Goal: Use online tool/utility: Utilize a website feature to perform a specific function

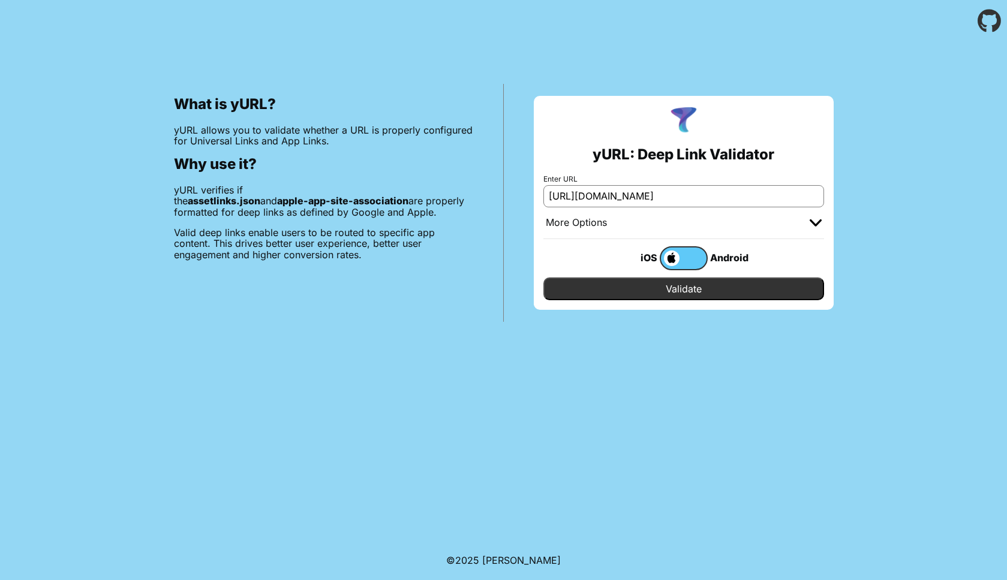
click at [739, 201] on input "https://somon.tj/recommendation-adverts/" at bounding box center [683, 196] width 281 height 22
type input "[URL][DOMAIN_NAME]"
click at [543, 278] on input "Validate" at bounding box center [683, 289] width 281 height 23
click at [760, 287] on input "Validate" at bounding box center [683, 289] width 281 height 23
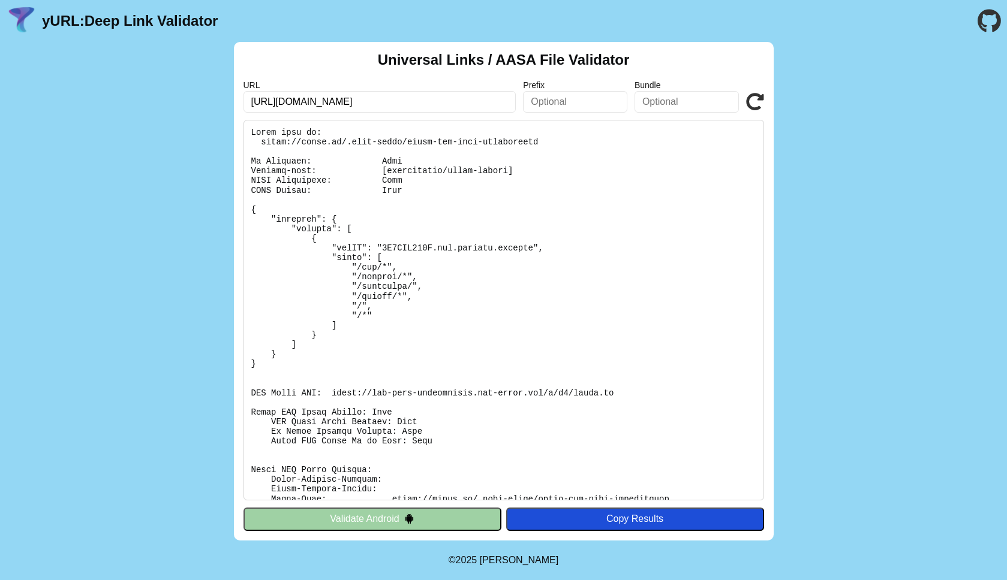
scroll to position [107, 0]
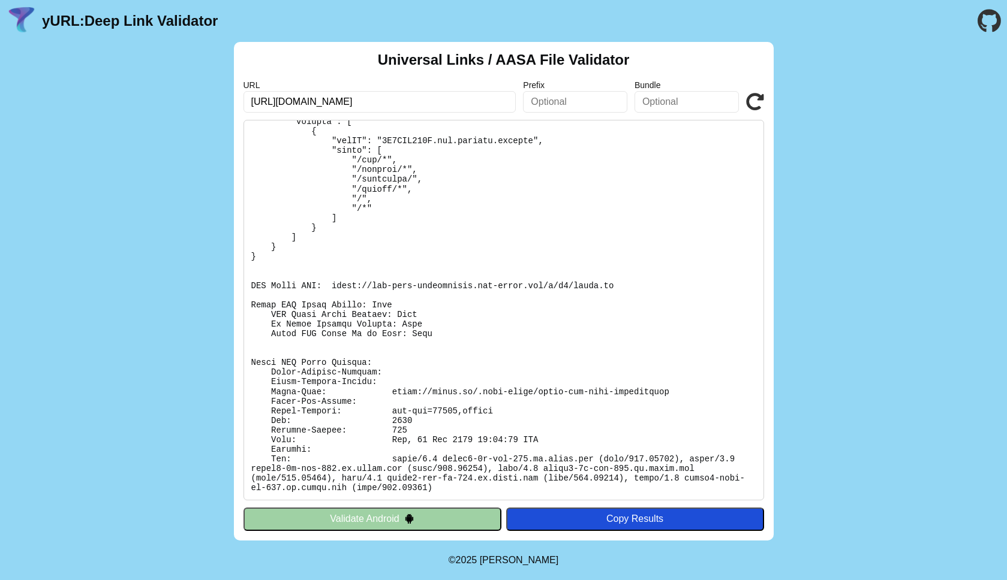
click at [704, 223] on pre at bounding box center [503, 310] width 520 height 381
